Goal: Task Accomplishment & Management: Use online tool/utility

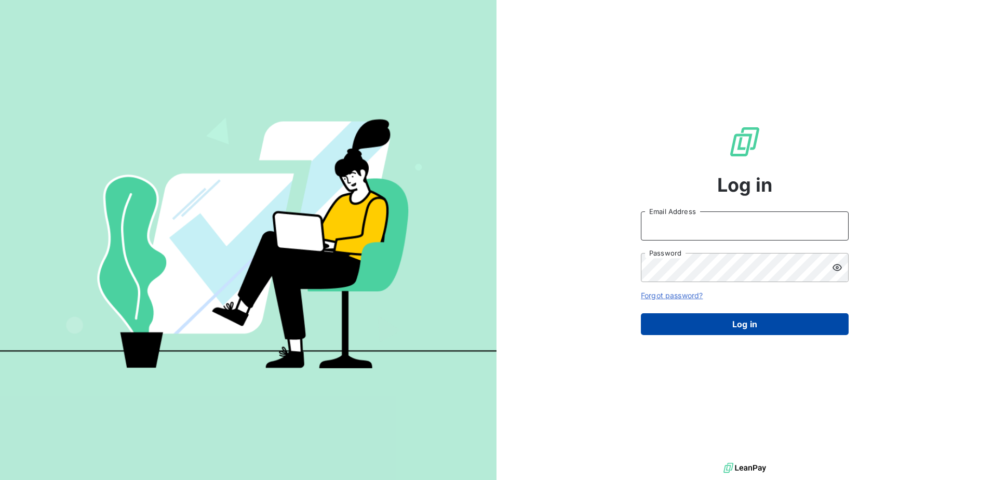
type input "[PERSON_NAME][EMAIL_ADDRESS][PERSON_NAME][DOMAIN_NAME]"
click at [734, 316] on button "Log in" at bounding box center [745, 324] width 208 height 22
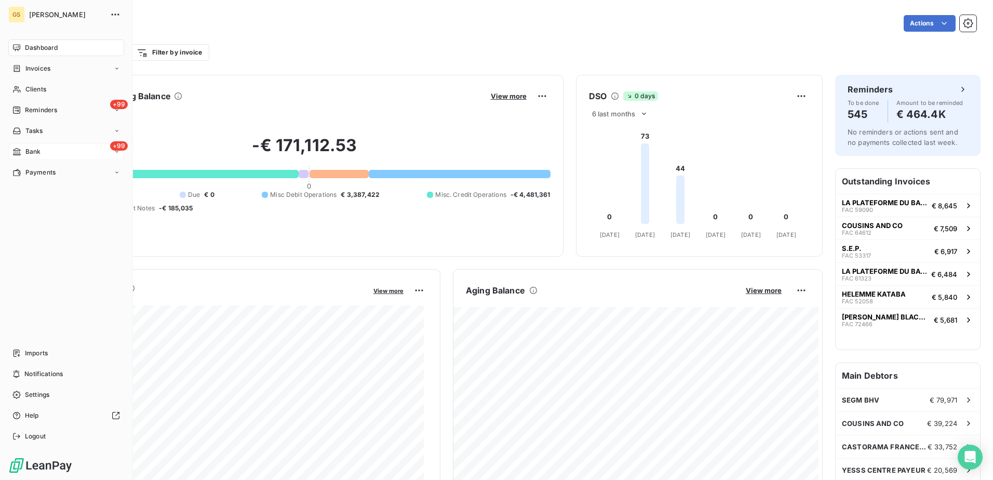
click at [25, 145] on div "+99 Bank" at bounding box center [66, 151] width 116 height 17
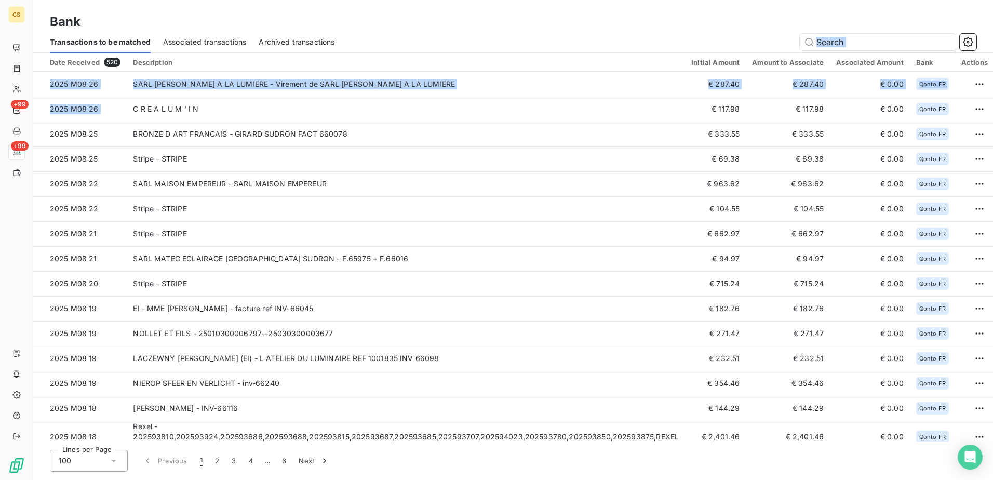
drag, startPoint x: 244, startPoint y: 109, endPoint x: 385, endPoint y: 35, distance: 158.7
click at [385, 35] on section "Bank Transactions to be matched Associated transactions Archived transactions D…" at bounding box center [513, 240] width 960 height 480
click at [385, 35] on div at bounding box center [662, 42] width 629 height 17
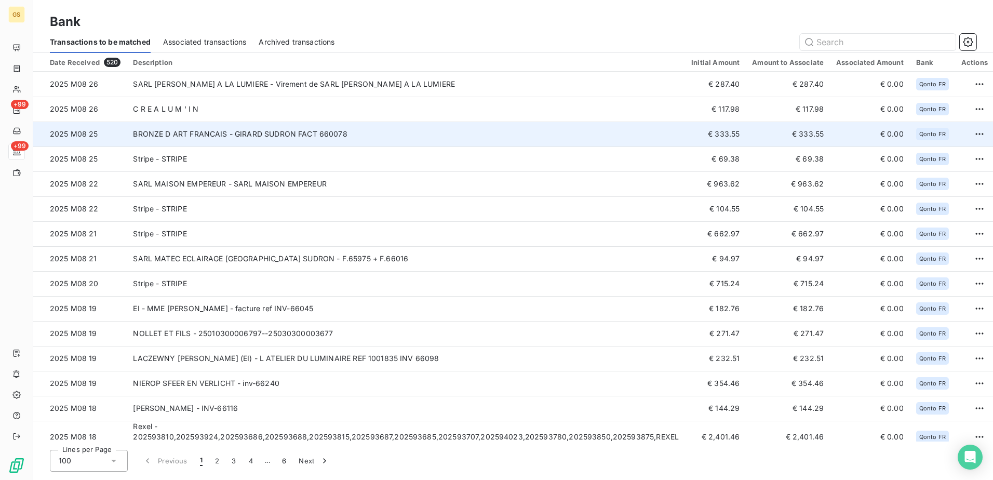
click at [390, 141] on td "BRONZE D ART FRANCAIS - GIRARD SUDRON FACT 660078" at bounding box center [406, 134] width 559 height 25
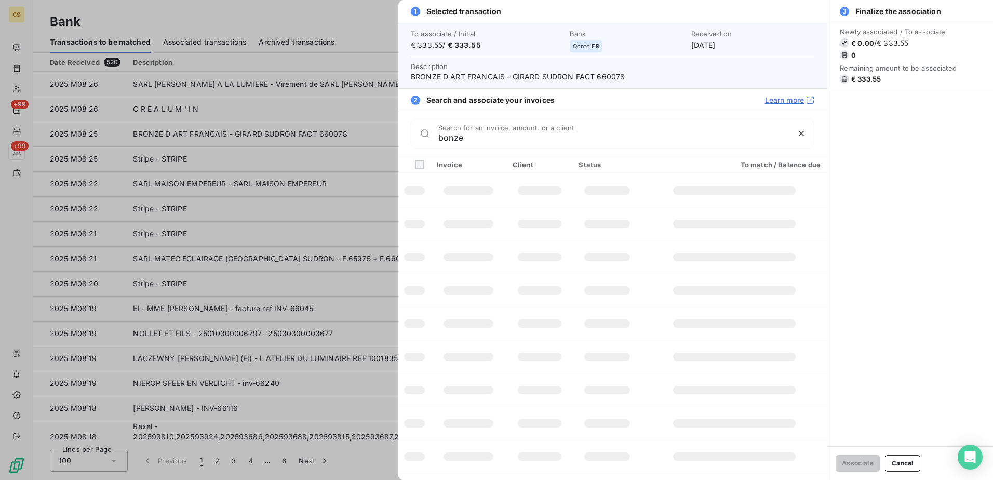
click at [457, 136] on input "bonze" at bounding box center [614, 137] width 351 height 10
type input "bonze"
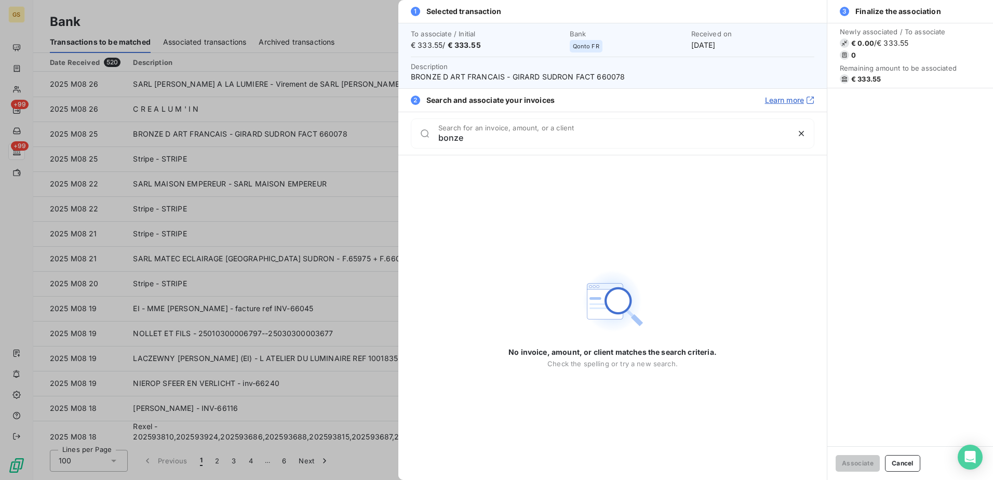
click at [314, 139] on div at bounding box center [496, 240] width 993 height 480
